Goal: Information Seeking & Learning: Check status

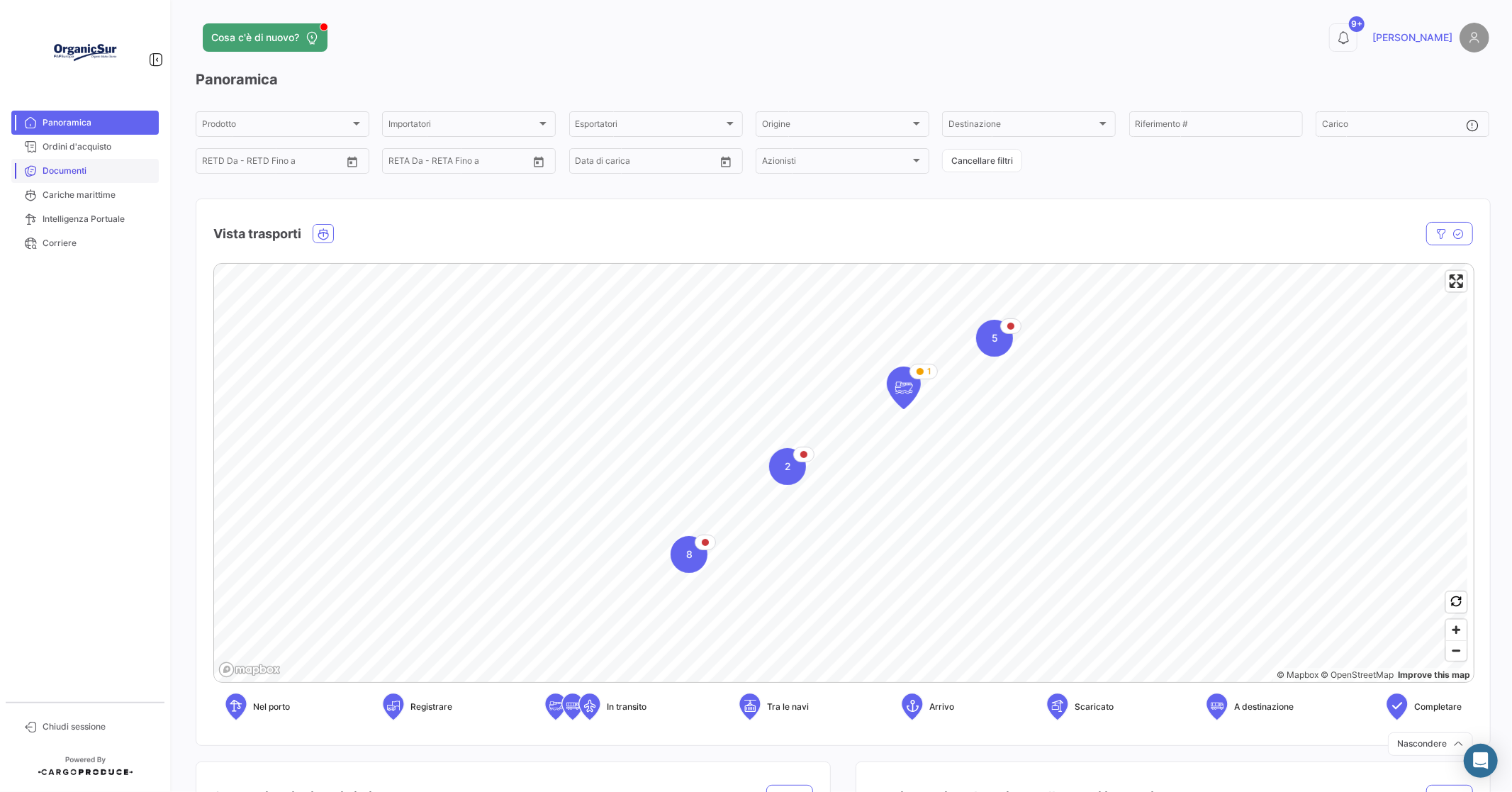
click at [72, 168] on span "Documenti" at bounding box center [98, 170] width 111 height 13
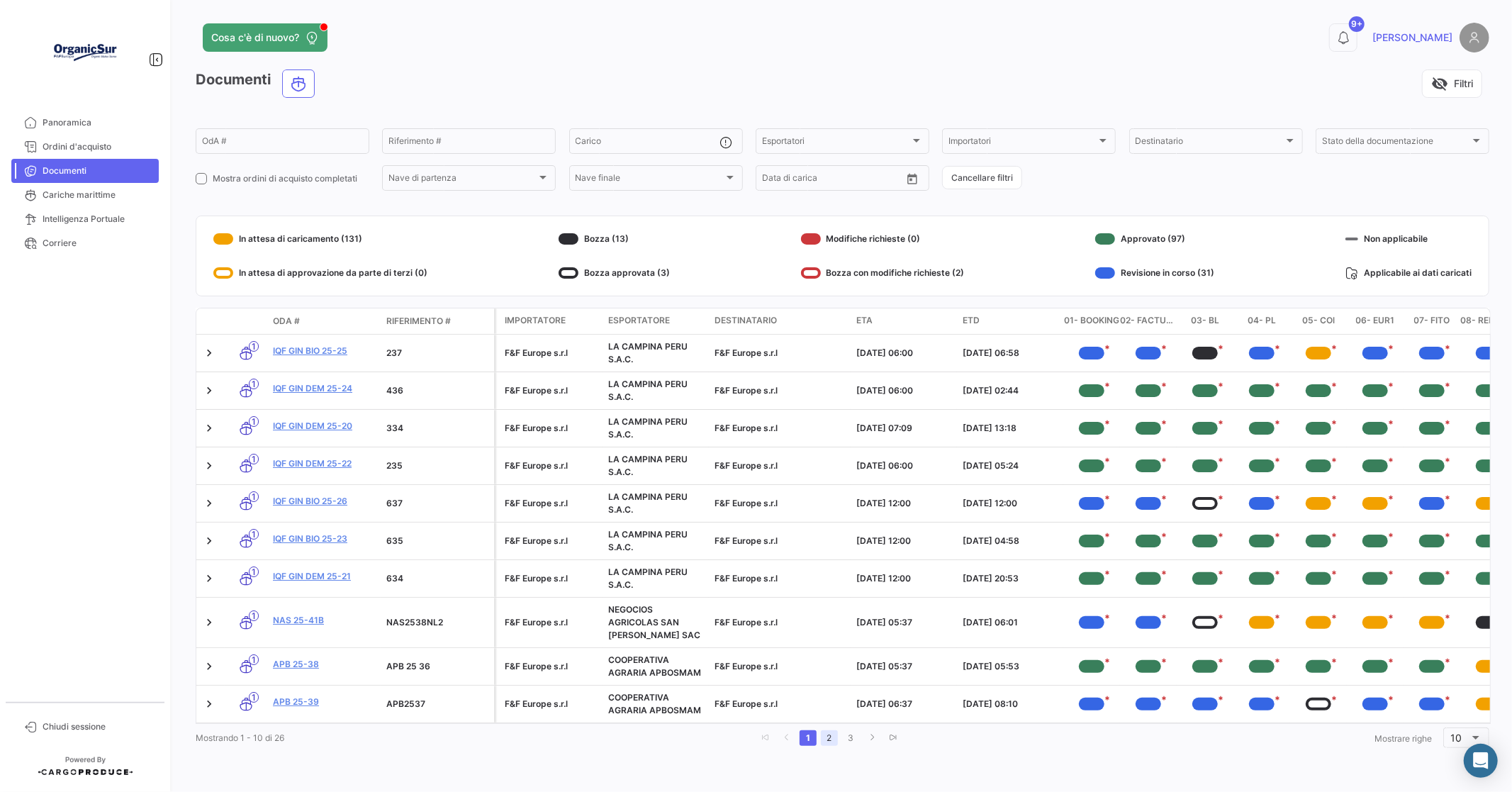
click at [823, 746] on link "2" at bounding box center [828, 738] width 17 height 16
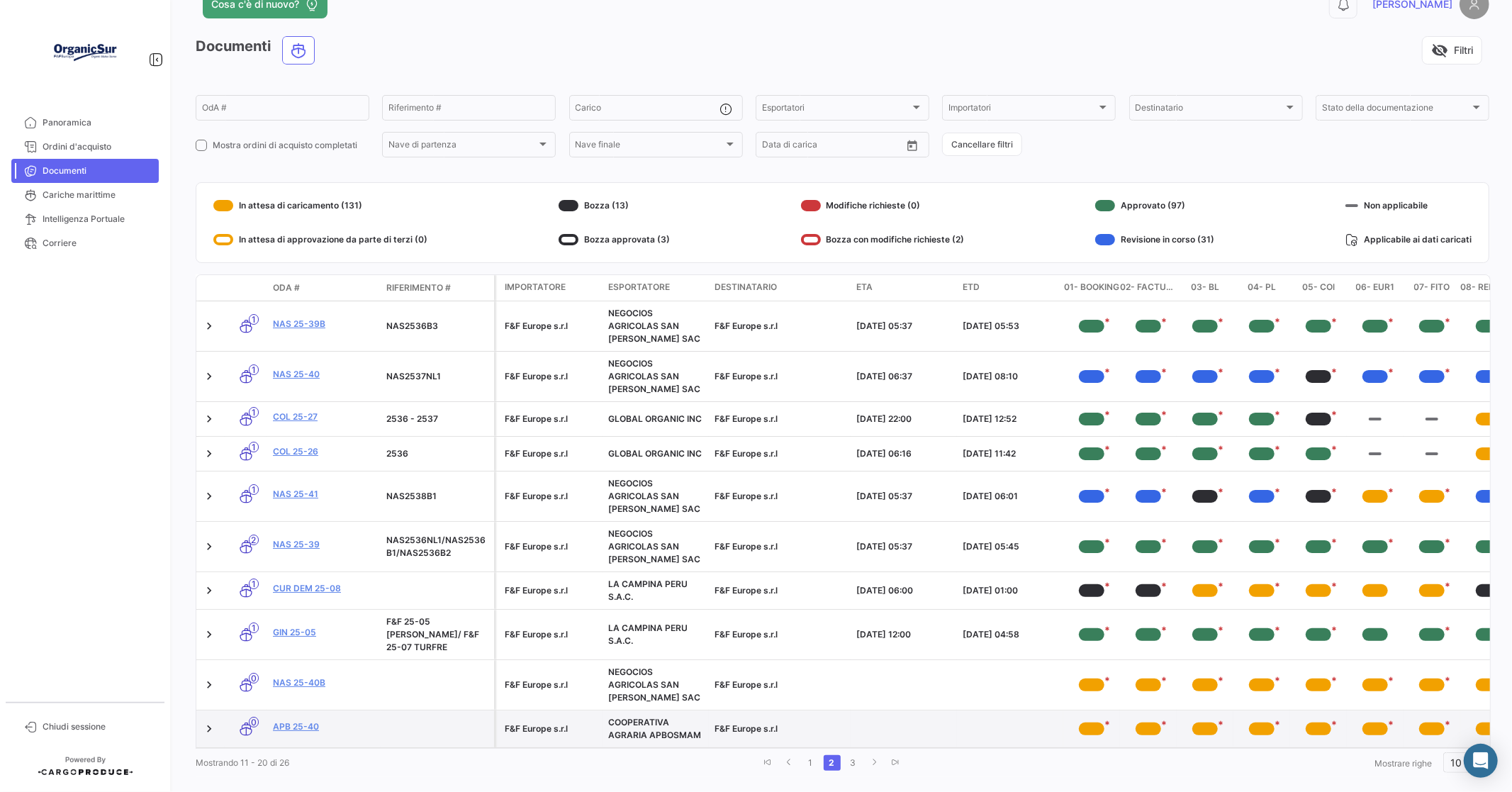
scroll to position [52, 0]
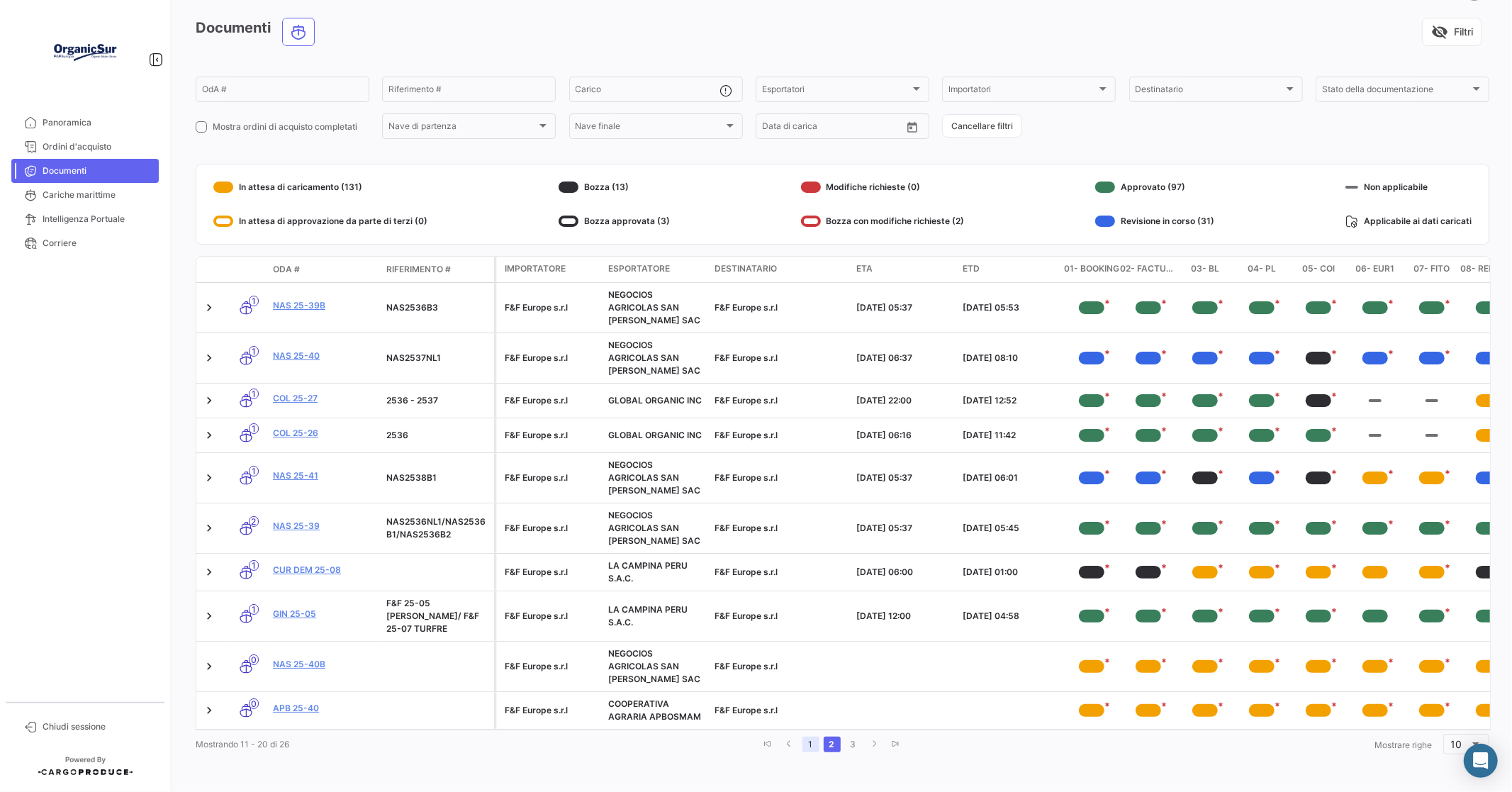
click at [804, 740] on link "1" at bounding box center [810, 745] width 17 height 16
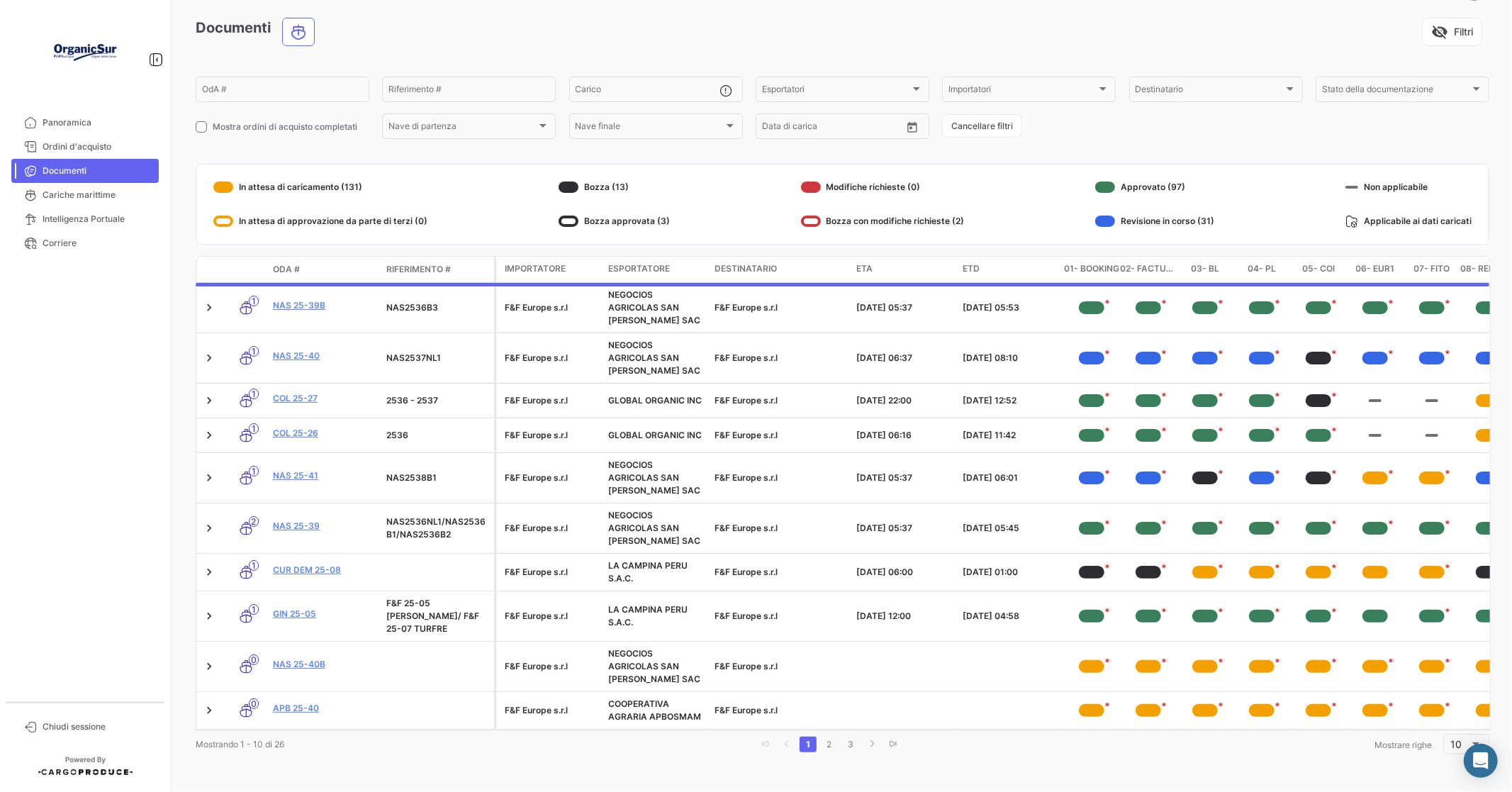
scroll to position [5, 0]
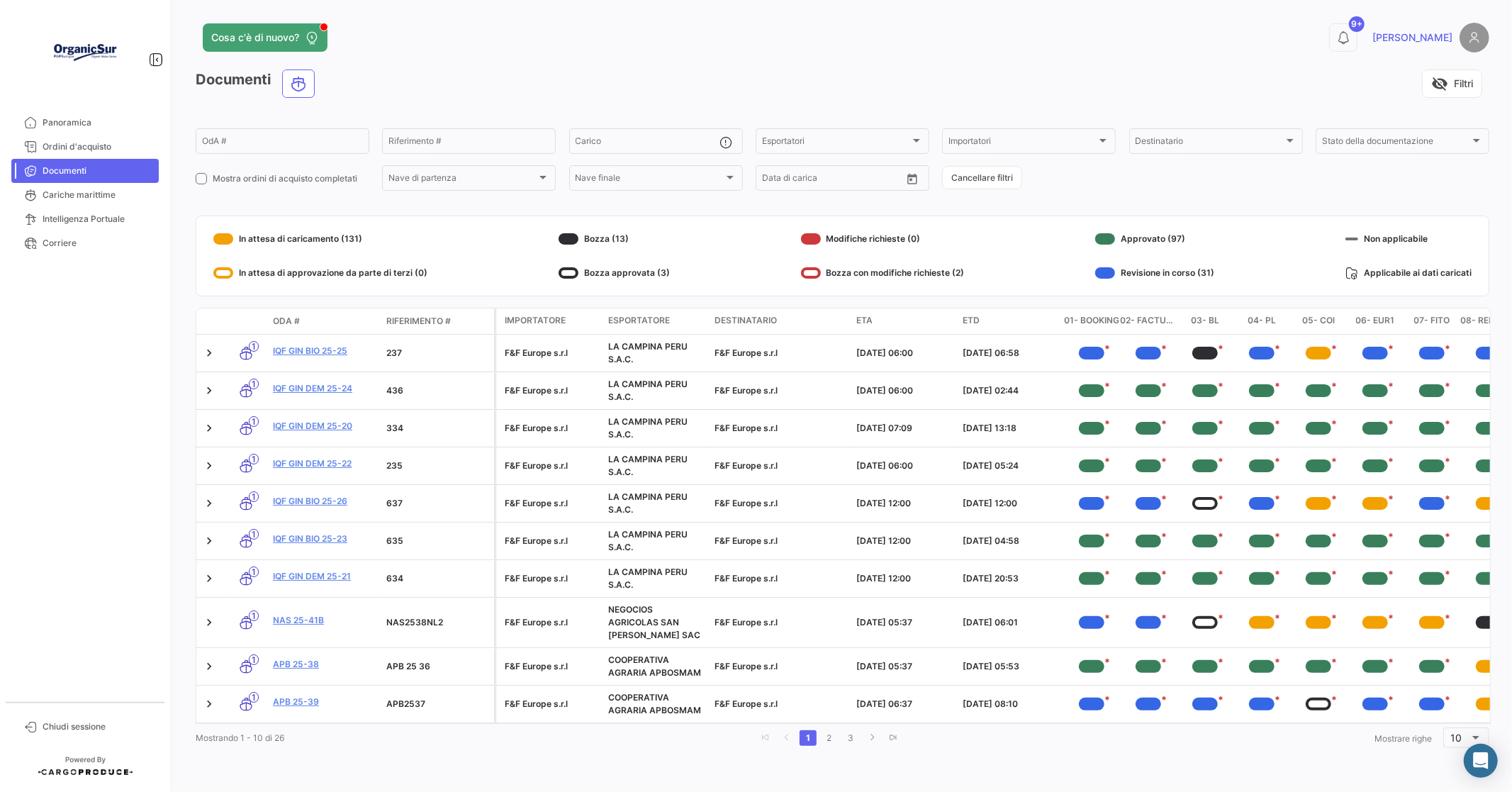
click at [869, 314] on span "ETA" at bounding box center [864, 320] width 17 height 13
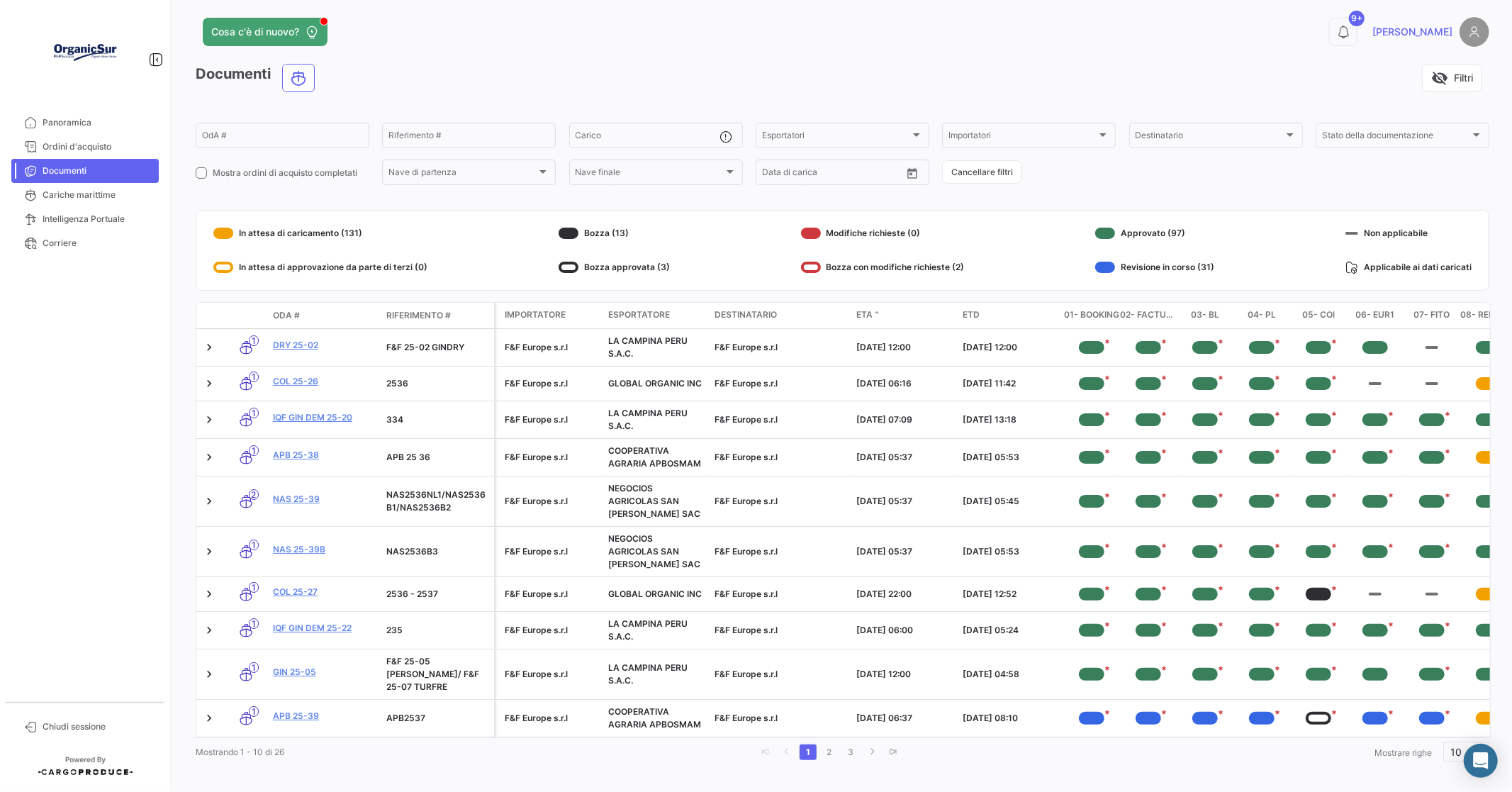
scroll to position [13, 0]
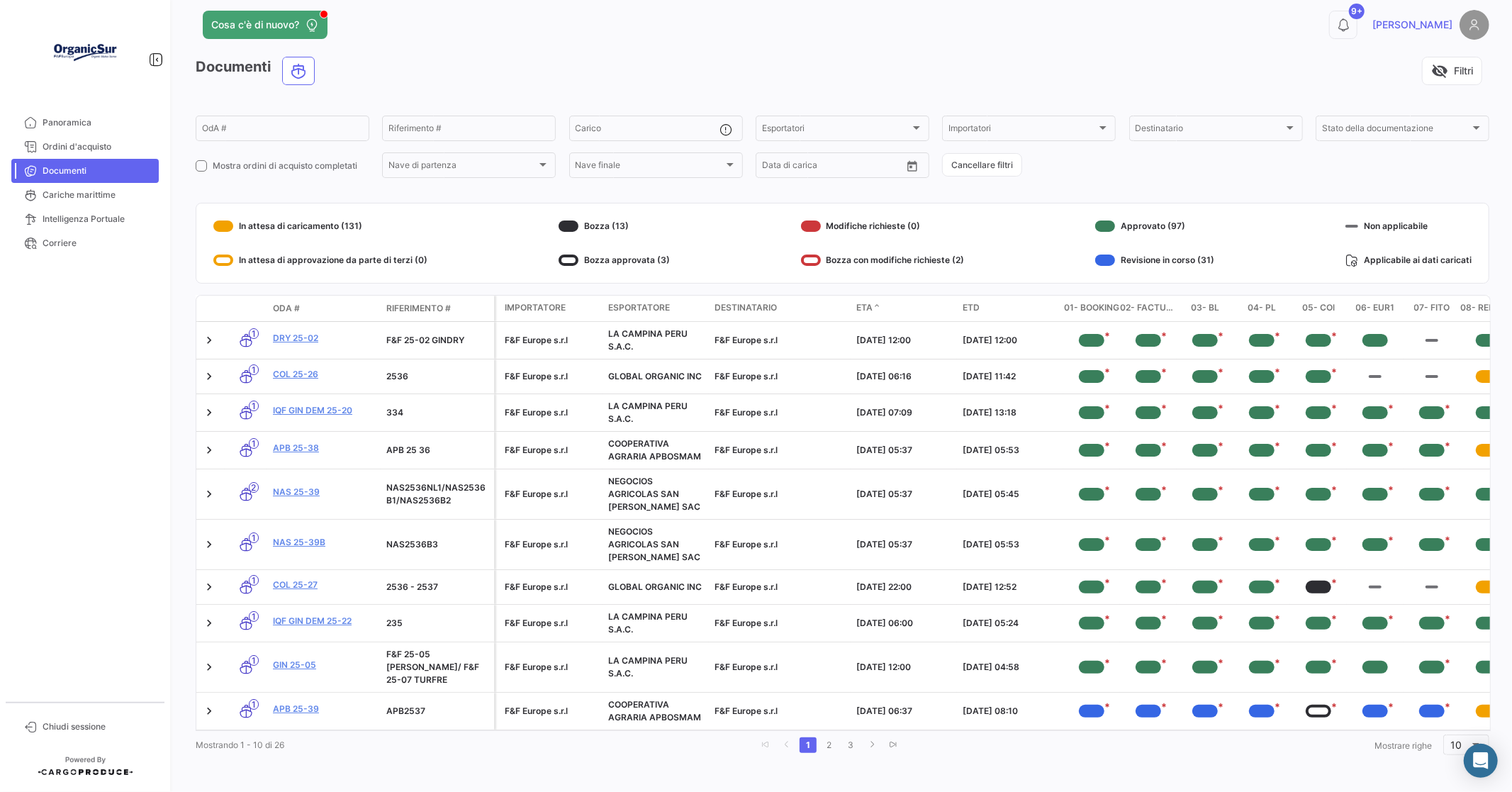
click at [864, 307] on span "ETA" at bounding box center [864, 307] width 17 height 13
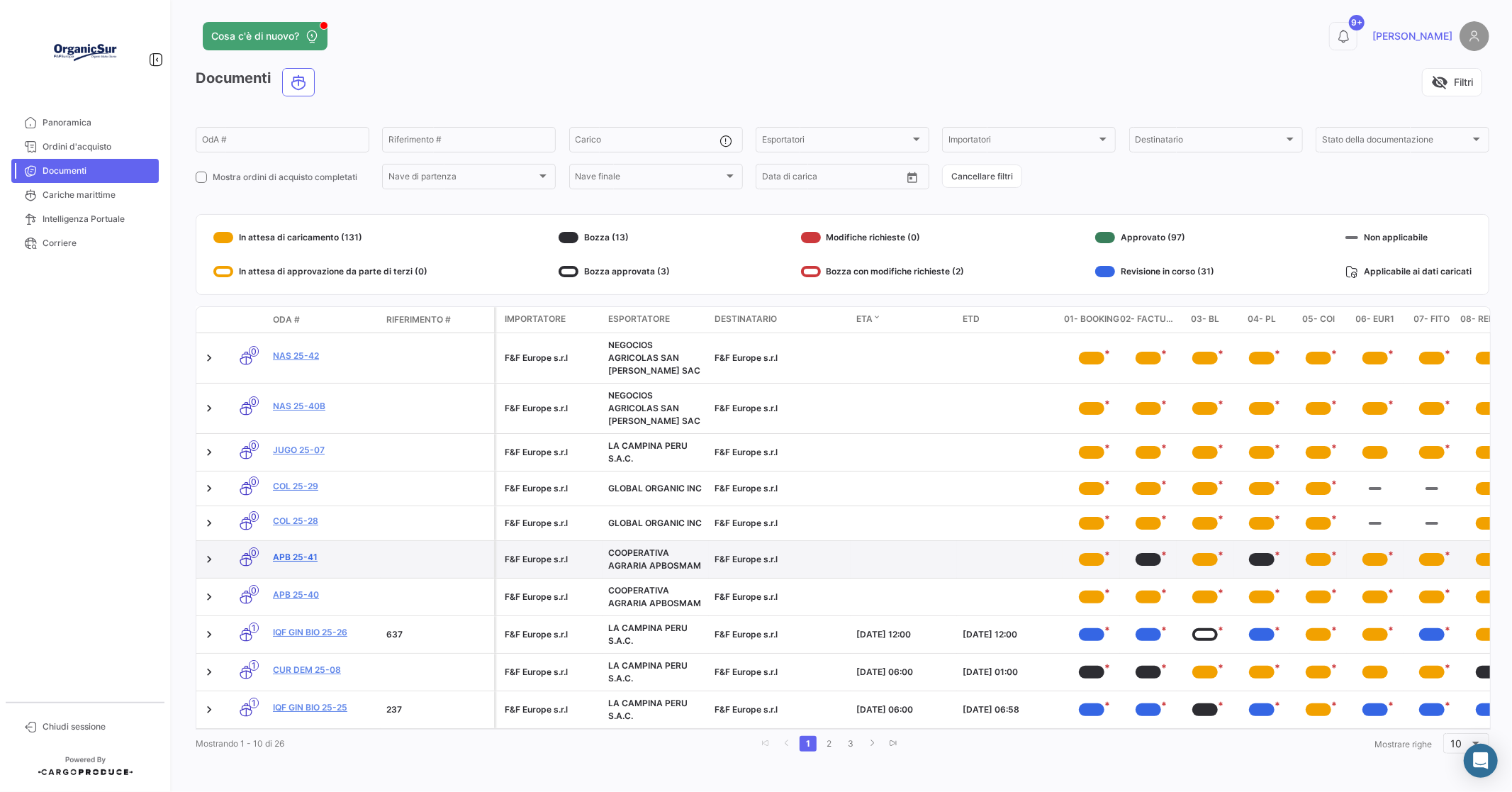
click at [299, 551] on link "APB 25-41" at bounding box center [324, 557] width 102 height 13
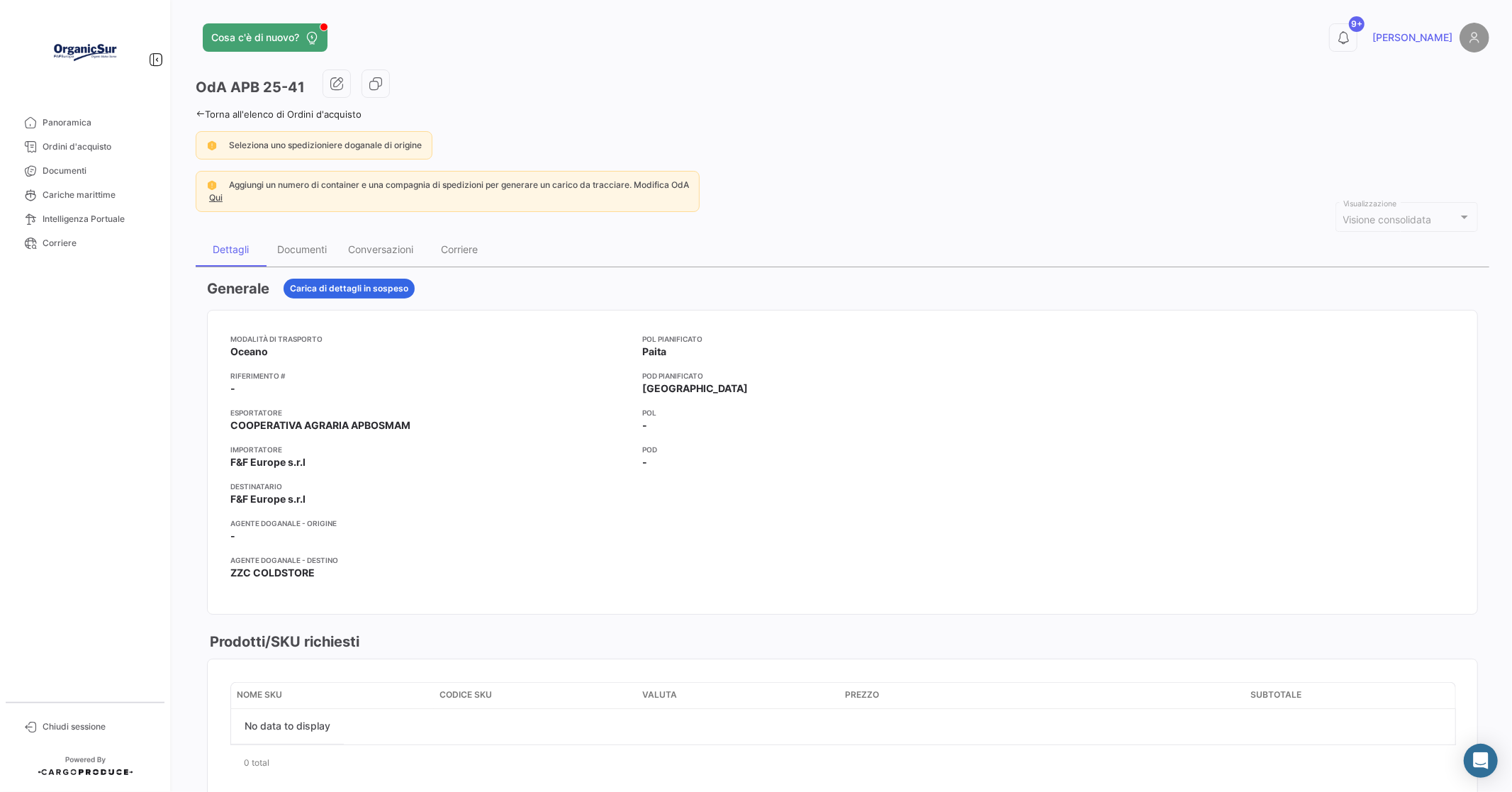
click at [315, 161] on app-po-view-alerts "Seleziona uno spedizioniere doganale di origine Aggiungi un numero di container…" at bounding box center [842, 171] width 1294 height 81
click at [306, 248] on div "Documenti" at bounding box center [301, 249] width 50 height 12
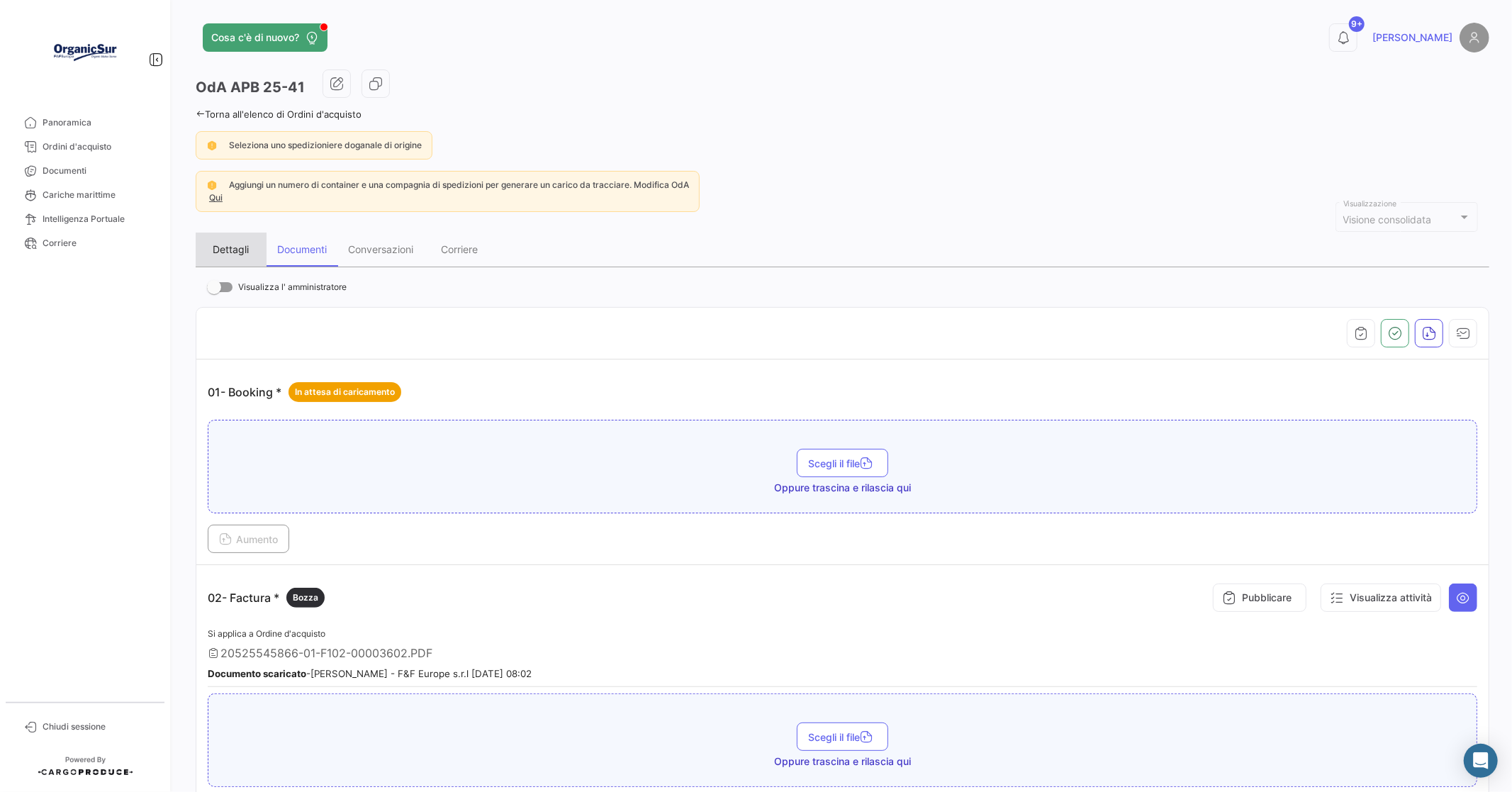
click at [224, 243] on div "Dettagli" at bounding box center [230, 249] width 71 height 34
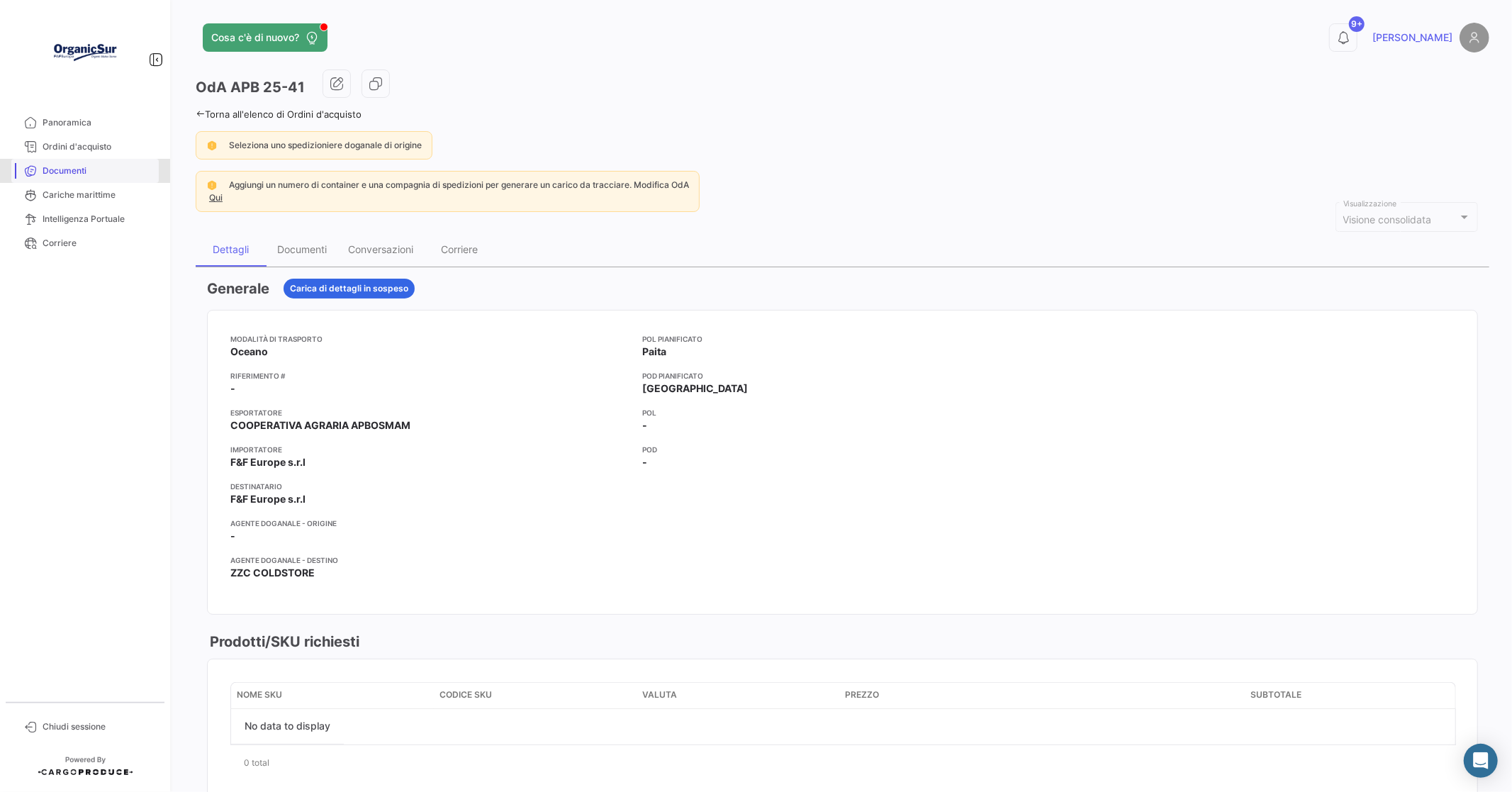
click at [70, 164] on span "Documenti" at bounding box center [98, 170] width 111 height 13
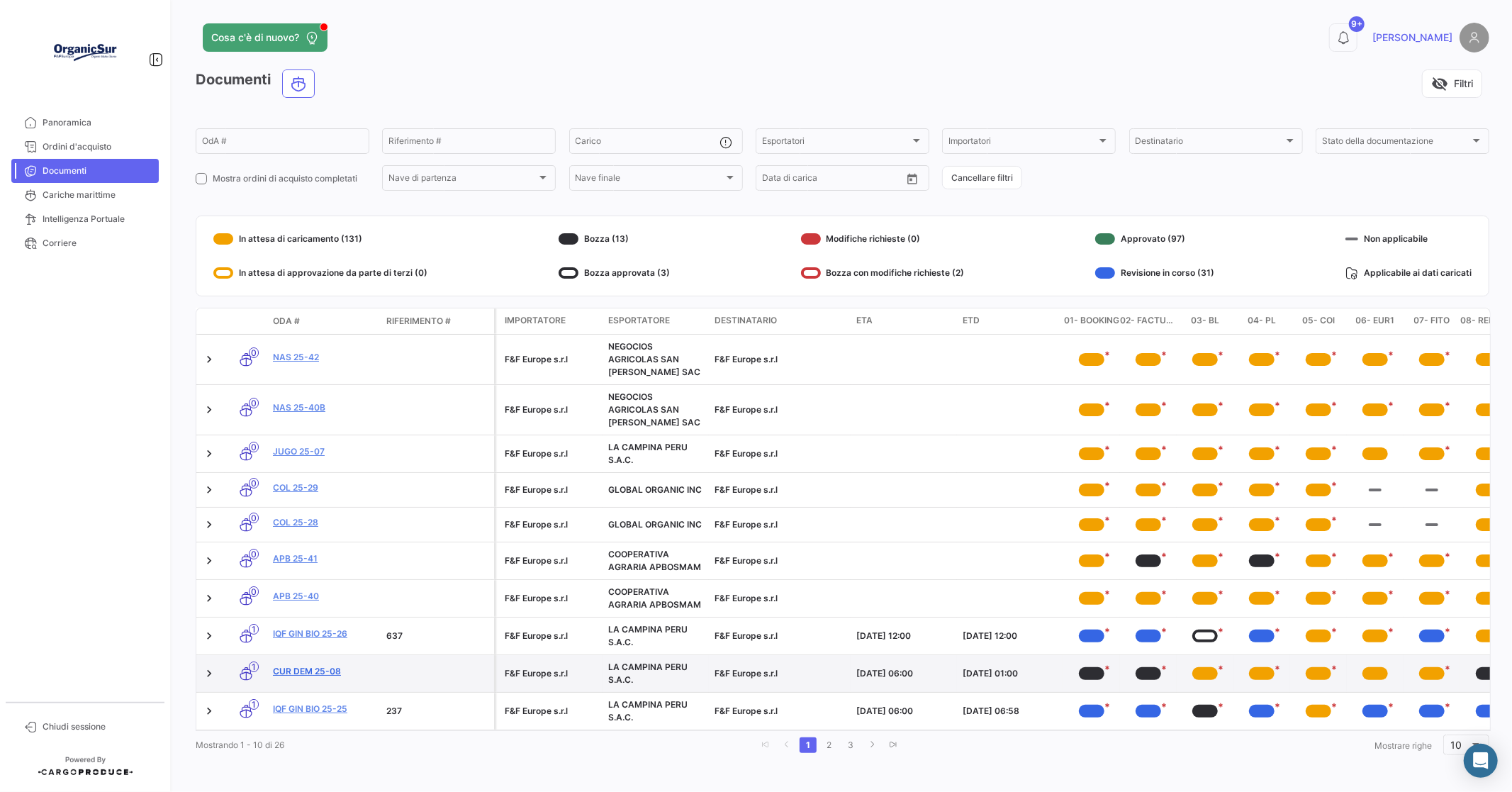
click at [294, 672] on link "CUR DEM 25-08" at bounding box center [324, 671] width 102 height 13
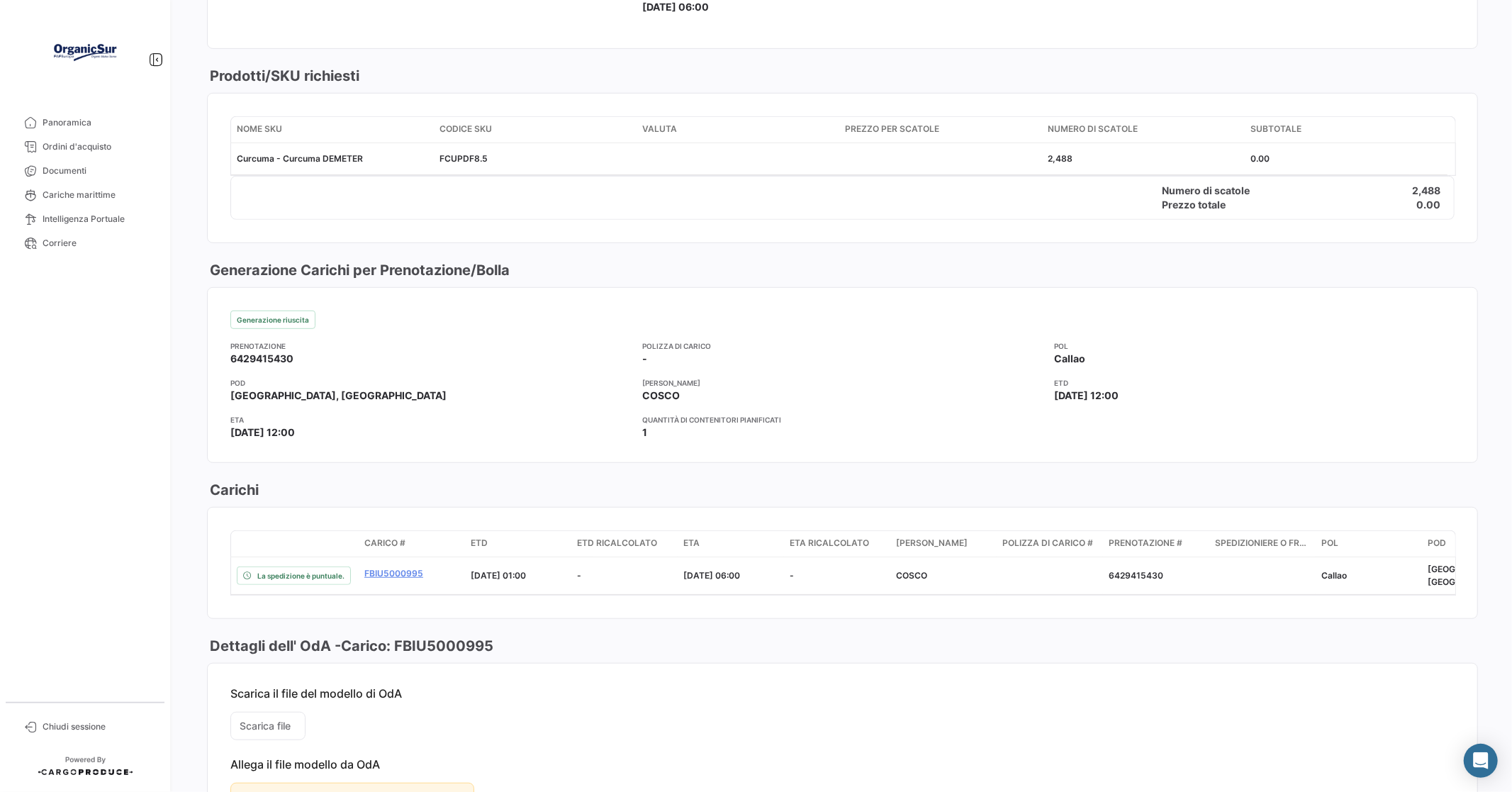
scroll to position [551, 0]
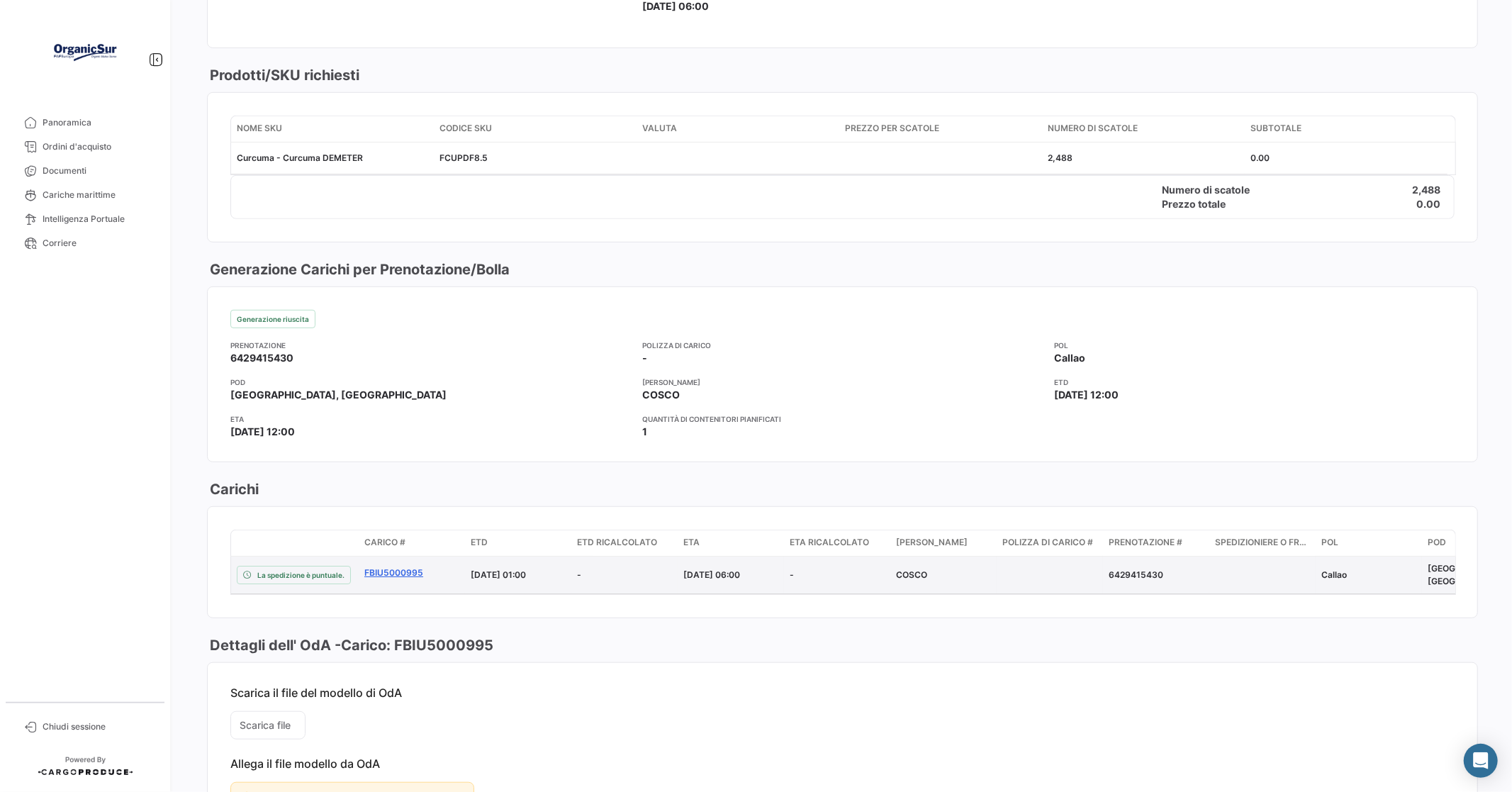
click at [390, 569] on link "FBIU5000995" at bounding box center [411, 573] width 95 height 13
